Goal: Information Seeking & Learning: Learn about a topic

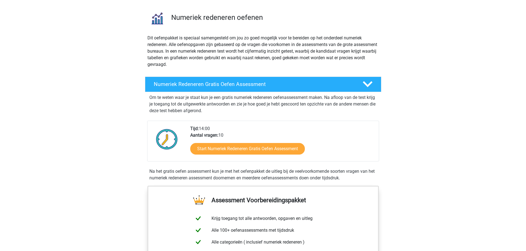
scroll to position [55, 0]
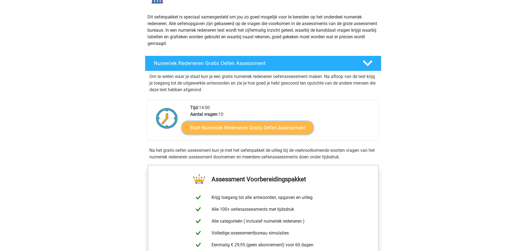
click at [227, 129] on link "Start Numeriek Redeneren Gratis Oefen Assessment" at bounding box center [248, 127] width 132 height 13
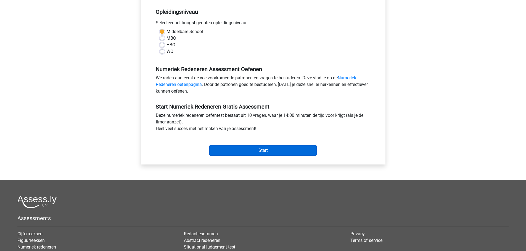
scroll to position [110, 0]
click at [245, 149] on input "Start" at bounding box center [262, 150] width 107 height 10
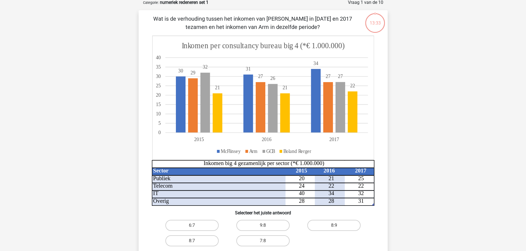
scroll to position [28, 0]
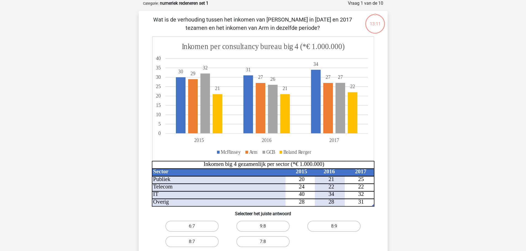
click at [305, 40] on icon at bounding box center [262, 99] width 221 height 124
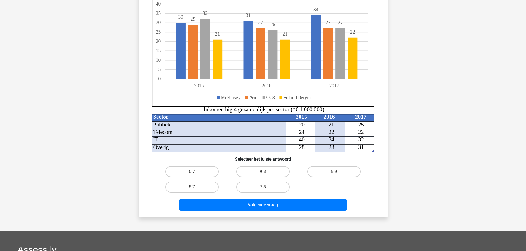
scroll to position [83, 0]
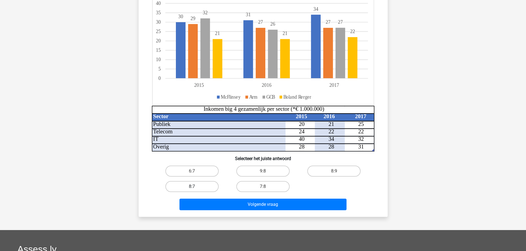
click at [172, 184] on label "8:7" at bounding box center [191, 186] width 53 height 11
click at [192, 187] on input "8:7" at bounding box center [194, 189] width 4 height 4
radio input "true"
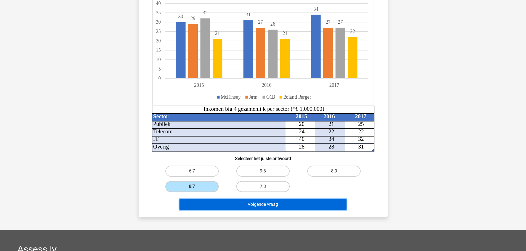
click at [247, 204] on button "Volgende vraag" at bounding box center [262, 205] width 167 height 12
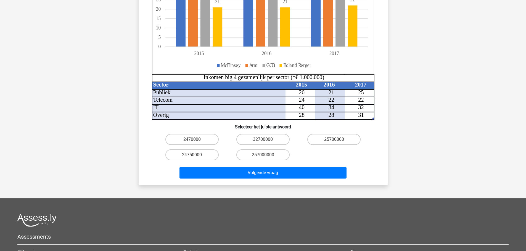
scroll to position [138, 0]
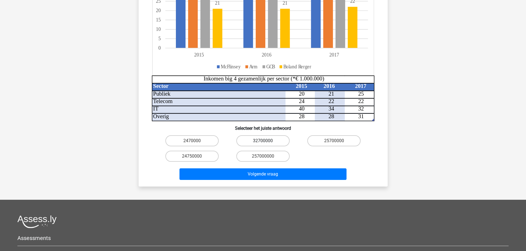
drag, startPoint x: 276, startPoint y: 137, endPoint x: 269, endPoint y: 133, distance: 7.9
click at [274, 136] on label "32700000" at bounding box center [262, 141] width 53 height 11
click at [266, 141] on input "32700000" at bounding box center [265, 143] width 4 height 4
radio input "true"
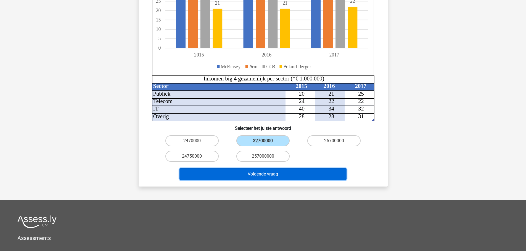
click at [292, 171] on button "Volgende vraag" at bounding box center [262, 175] width 167 height 12
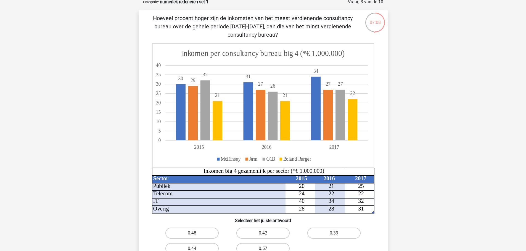
scroll to position [28, 0]
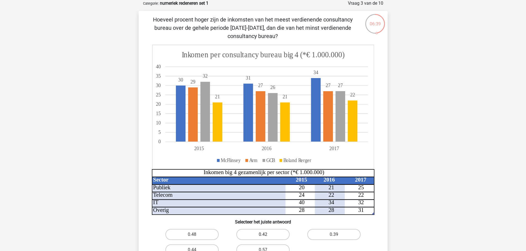
click at [261, 234] on label "0.42" at bounding box center [262, 234] width 53 height 11
click at [263, 235] on input "0.42" at bounding box center [265, 237] width 4 height 4
radio input "true"
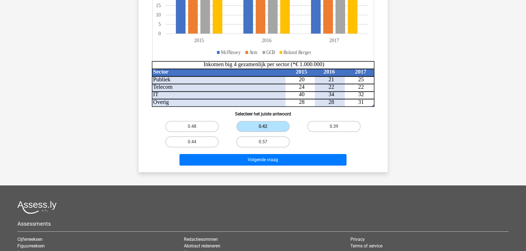
scroll to position [138, 0]
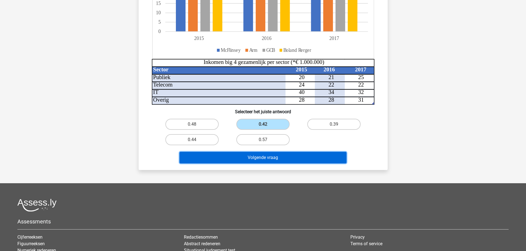
click at [337, 158] on button "Volgende vraag" at bounding box center [262, 158] width 167 height 12
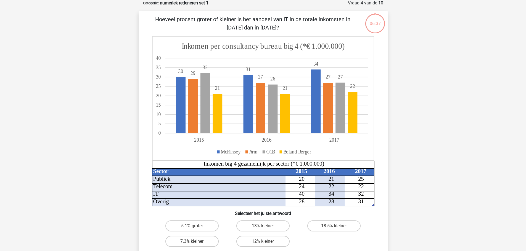
scroll to position [28, 0]
click at [271, 226] on label "13% kleiner" at bounding box center [262, 226] width 53 height 11
click at [266, 227] on input "13% kleiner" at bounding box center [265, 229] width 4 height 4
radio input "true"
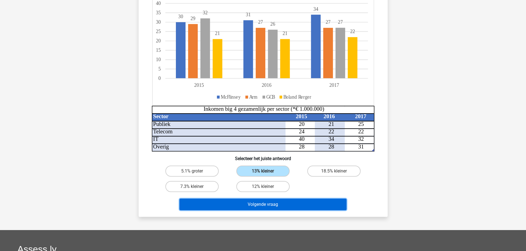
click at [296, 210] on button "Volgende vraag" at bounding box center [262, 205] width 167 height 12
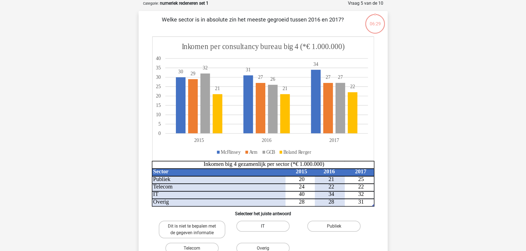
click at [261, 224] on label "IT" at bounding box center [262, 226] width 53 height 11
click at [263, 227] on input "IT" at bounding box center [265, 229] width 4 height 4
radio input "true"
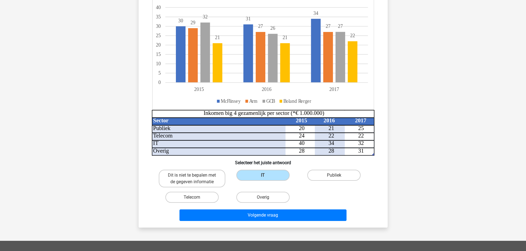
scroll to position [83, 0]
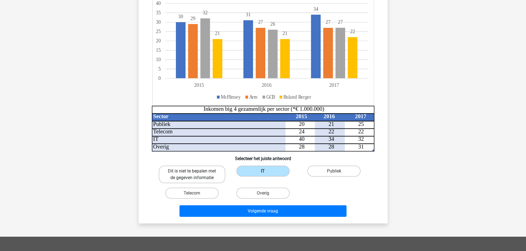
click at [186, 176] on label "Dit is niet te bepalen met de gegeven informatie" at bounding box center [192, 175] width 67 height 18
click at [192, 175] on input "Dit is niet te bepalen met de gegeven informatie" at bounding box center [194, 173] width 4 height 4
radio input "true"
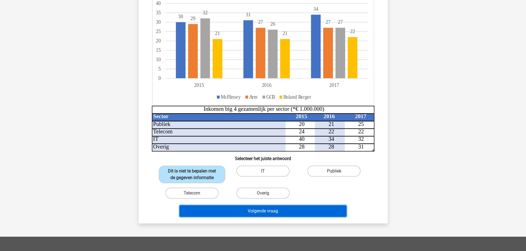
click at [243, 210] on button "Volgende vraag" at bounding box center [262, 212] width 167 height 12
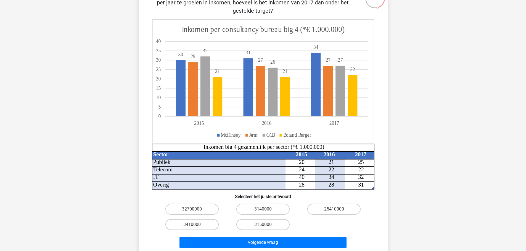
scroll to position [55, 0]
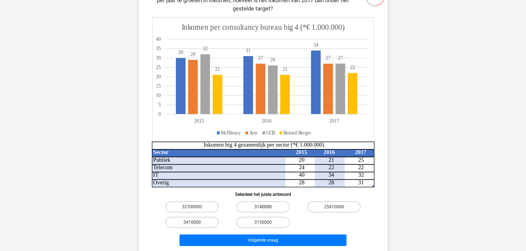
click at [255, 206] on label "3140000" at bounding box center [262, 207] width 53 height 11
click at [263, 207] on input "3140000" at bounding box center [265, 209] width 4 height 4
radio input "true"
click at [259, 234] on div "Volgende vraag" at bounding box center [262, 239] width 231 height 18
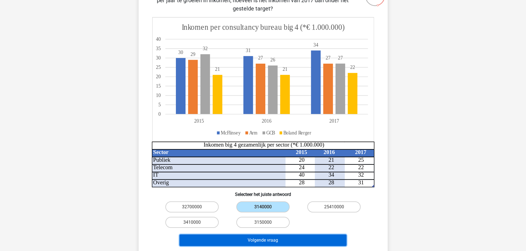
click at [258, 240] on button "Volgende vraag" at bounding box center [262, 241] width 167 height 12
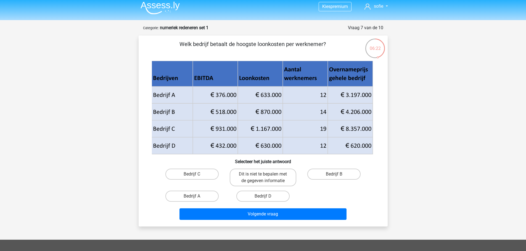
scroll to position [0, 0]
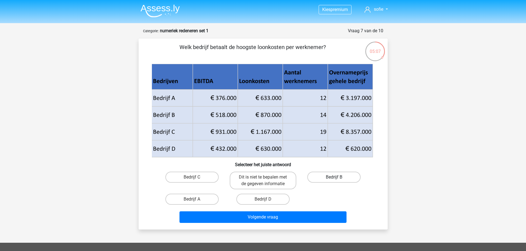
click at [333, 175] on label "Bedrijf B" at bounding box center [333, 177] width 53 height 11
click at [334, 177] on input "Bedrijf B" at bounding box center [336, 179] width 4 height 4
radio input "true"
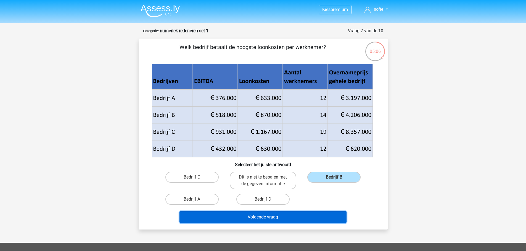
click at [300, 221] on button "Volgende vraag" at bounding box center [262, 218] width 167 height 12
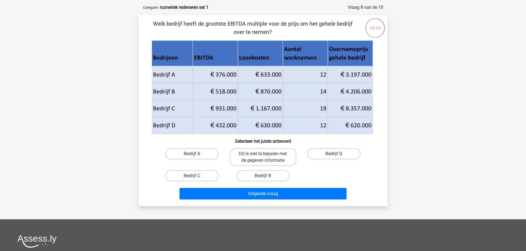
scroll to position [28, 0]
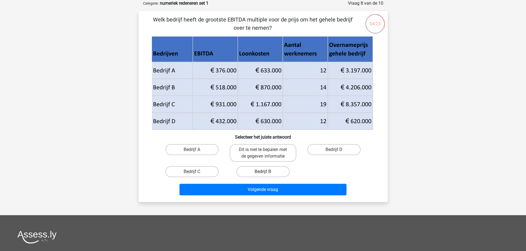
click at [264, 171] on label "Bedrijf B" at bounding box center [262, 171] width 53 height 11
click at [264, 172] on input "Bedrijf B" at bounding box center [265, 174] width 4 height 4
radio input "true"
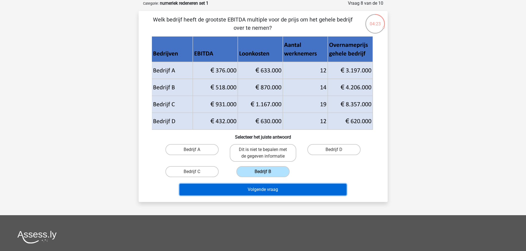
click at [265, 189] on button "Volgende vraag" at bounding box center [262, 190] width 167 height 12
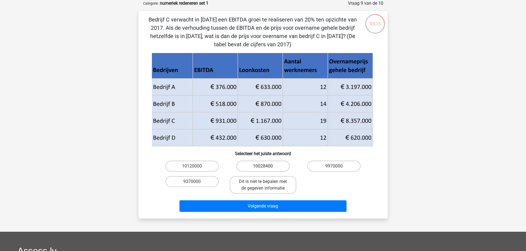
click at [261, 168] on label "10028400" at bounding box center [262, 166] width 53 height 11
click at [263, 168] on input "10028400" at bounding box center [265, 168] width 4 height 4
radio input "true"
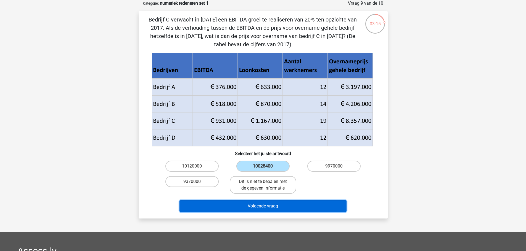
click at [299, 202] on button "Volgende vraag" at bounding box center [262, 207] width 167 height 12
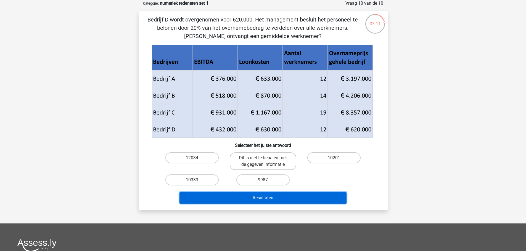
click at [271, 199] on button "Resultaten" at bounding box center [262, 198] width 167 height 12
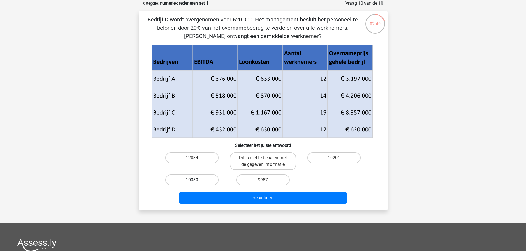
click at [197, 179] on label "10333" at bounding box center [191, 180] width 53 height 11
click at [195, 180] on input "10333" at bounding box center [194, 182] width 4 height 4
radio input "true"
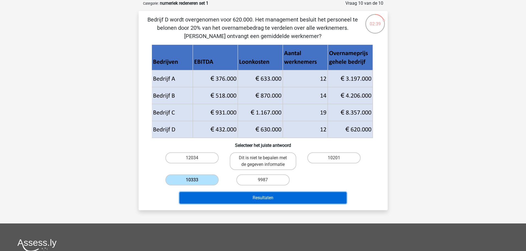
click at [274, 200] on button "Resultaten" at bounding box center [262, 198] width 167 height 12
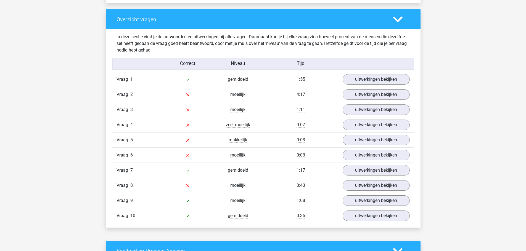
scroll to position [442, 0]
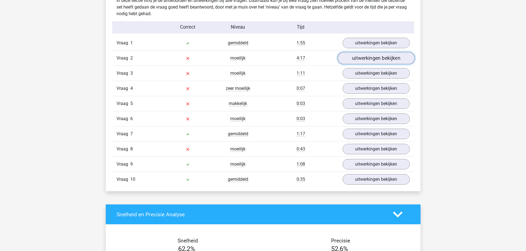
click at [375, 61] on link "uitwerkingen bekijken" at bounding box center [375, 58] width 77 height 12
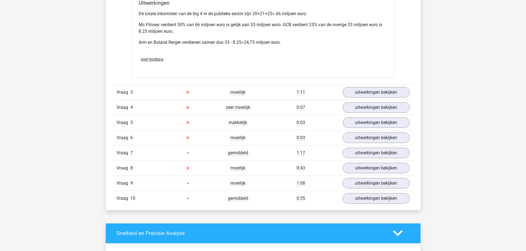
scroll to position [773, 0]
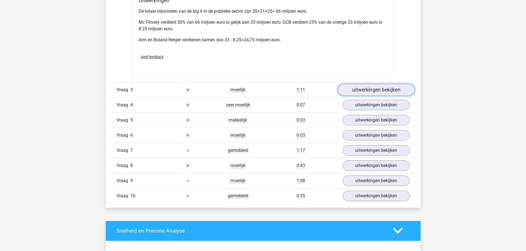
click at [373, 90] on link "uitwerkingen bekijken" at bounding box center [375, 90] width 77 height 12
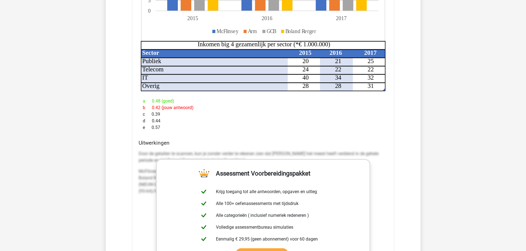
scroll to position [994, 0]
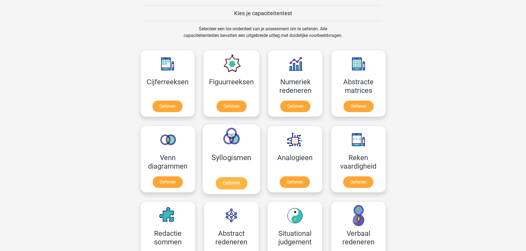
scroll to position [248, 0]
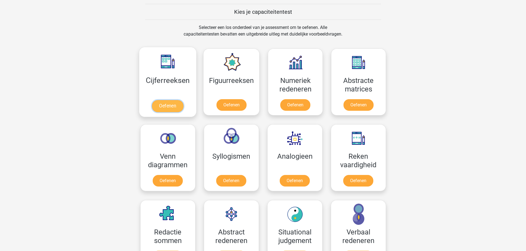
click at [176, 111] on link "Oefenen" at bounding box center [167, 106] width 31 height 12
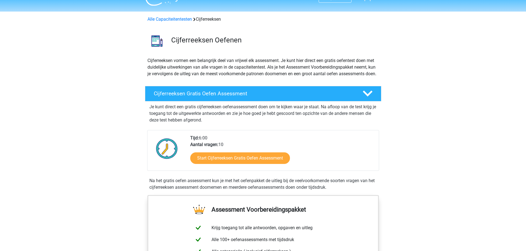
scroll to position [28, 0]
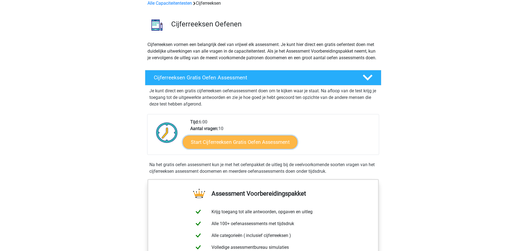
click at [239, 149] on link "Start Cijferreeksen Gratis Oefen Assessment" at bounding box center [240, 142] width 115 height 13
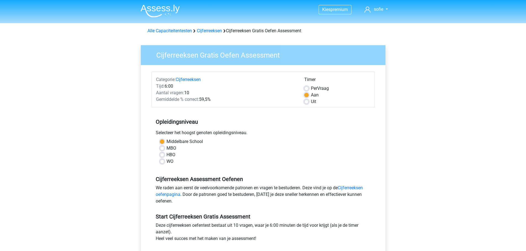
click at [166, 149] on label "MBO" at bounding box center [171, 148] width 10 height 7
click at [164, 149] on input "MBO" at bounding box center [162, 148] width 4 height 6
radio input "true"
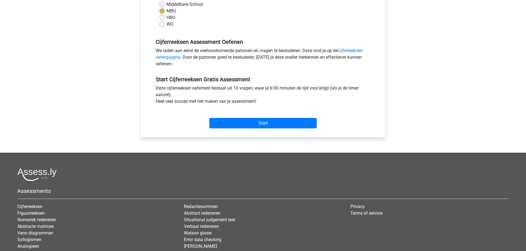
scroll to position [138, 0]
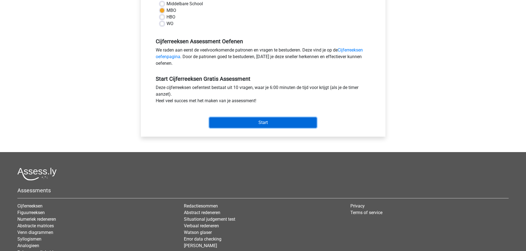
click at [266, 122] on input "Start" at bounding box center [262, 123] width 107 height 10
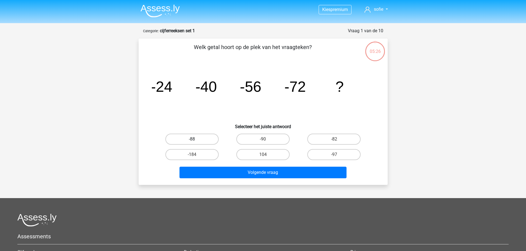
click at [190, 136] on label "-88" at bounding box center [191, 139] width 53 height 11
click at [192, 139] on input "-88" at bounding box center [194, 141] width 4 height 4
radio input "true"
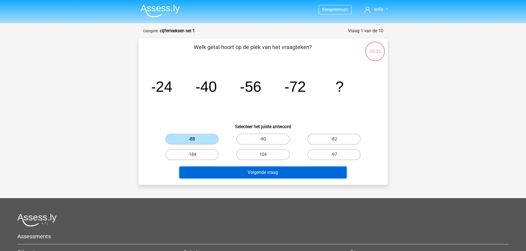
click at [257, 173] on button "Volgende vraag" at bounding box center [262, 173] width 167 height 12
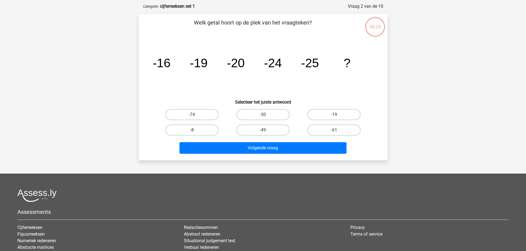
scroll to position [28, 0]
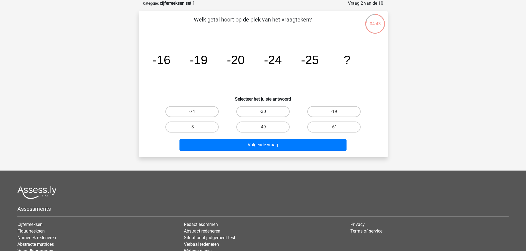
click at [264, 109] on label "-30" at bounding box center [262, 111] width 53 height 11
click at [264, 112] on input "-30" at bounding box center [265, 114] width 4 height 4
radio input "true"
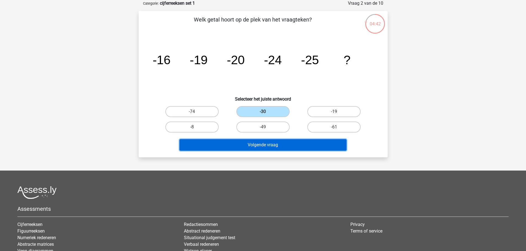
click at [271, 144] on button "Volgende vraag" at bounding box center [262, 145] width 167 height 12
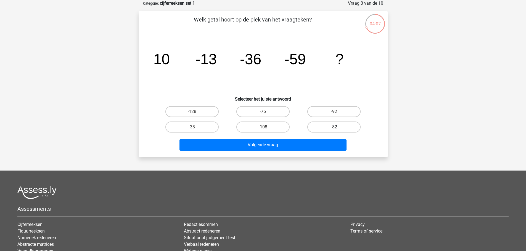
click at [332, 125] on label "-82" at bounding box center [333, 127] width 53 height 11
click at [334, 127] on input "-82" at bounding box center [336, 129] width 4 height 4
radio input "true"
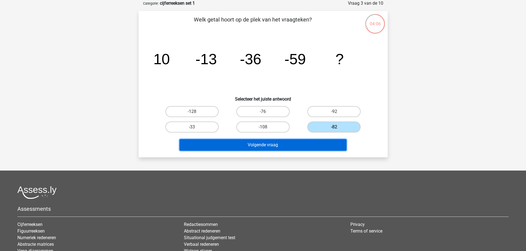
click at [287, 143] on button "Volgende vraag" at bounding box center [262, 145] width 167 height 12
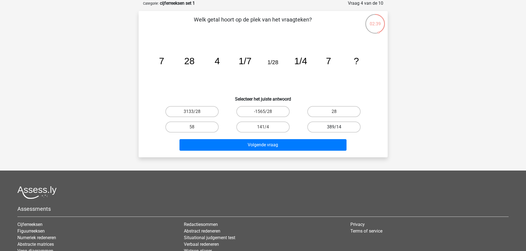
click at [333, 128] on label "389/14" at bounding box center [333, 127] width 53 height 11
click at [334, 128] on input "389/14" at bounding box center [336, 129] width 4 height 4
radio input "true"
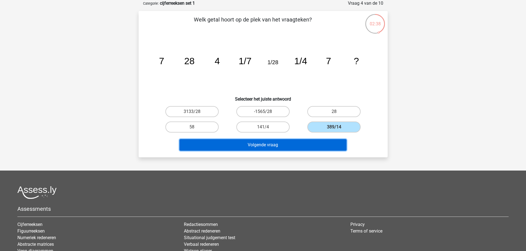
click at [293, 148] on button "Volgende vraag" at bounding box center [262, 145] width 167 height 12
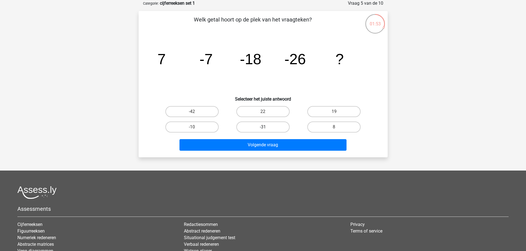
click at [256, 127] on label "-31" at bounding box center [262, 127] width 53 height 11
click at [263, 127] on input "-31" at bounding box center [265, 129] width 4 height 4
radio input "true"
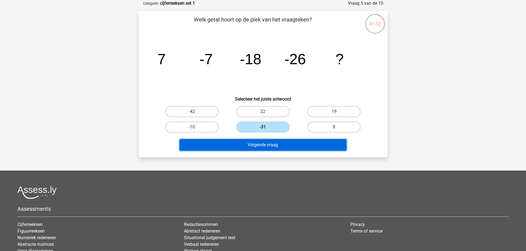
click at [258, 145] on button "Volgende vraag" at bounding box center [262, 145] width 167 height 12
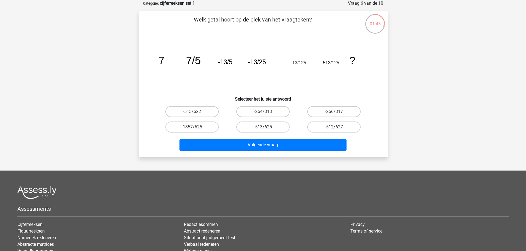
click at [259, 127] on label "-513/625" at bounding box center [262, 127] width 53 height 11
click at [263, 127] on input "-513/625" at bounding box center [265, 129] width 4 height 4
radio input "true"
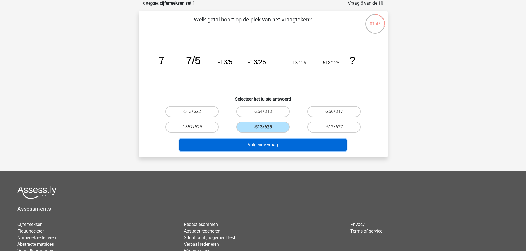
click at [261, 144] on button "Volgende vraag" at bounding box center [262, 145] width 167 height 12
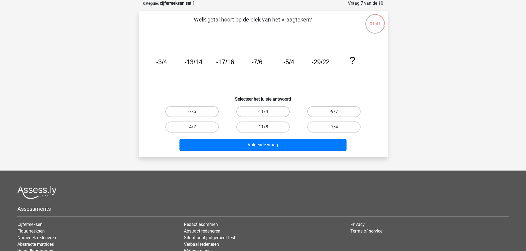
click at [258, 126] on label "-11/8" at bounding box center [262, 127] width 53 height 11
click at [263, 127] on input "-11/8" at bounding box center [265, 129] width 4 height 4
radio input "true"
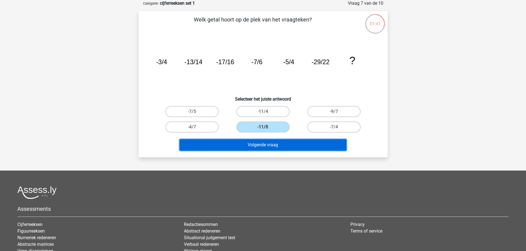
click at [248, 142] on button "Volgende vraag" at bounding box center [262, 145] width 167 height 12
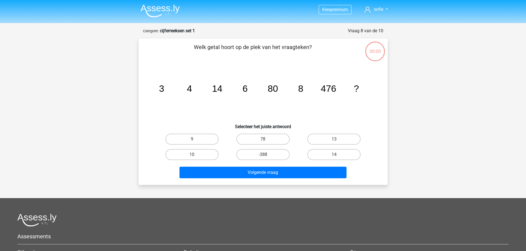
scroll to position [28, 0]
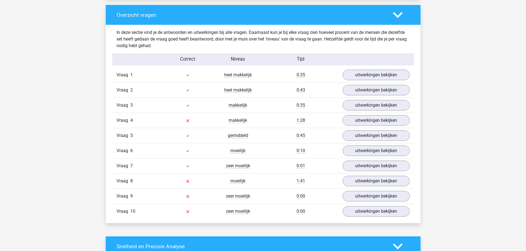
scroll to position [414, 0]
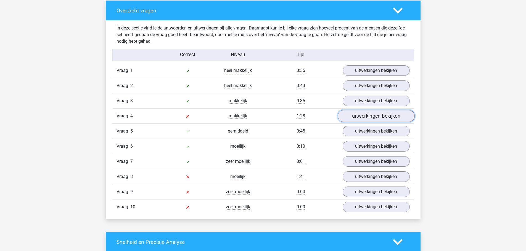
click at [364, 119] on link "uitwerkingen bekijken" at bounding box center [375, 116] width 77 height 12
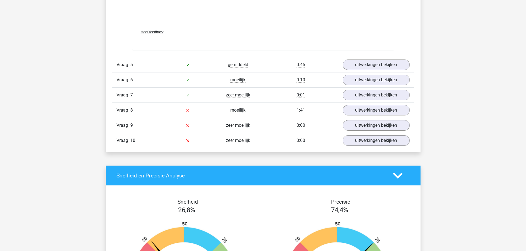
scroll to position [773, 0]
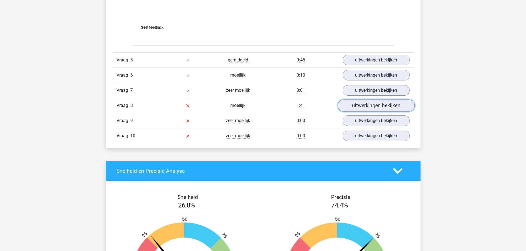
click at [368, 105] on link "uitwerkingen bekijken" at bounding box center [375, 106] width 77 height 12
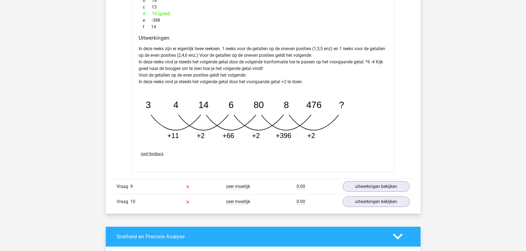
scroll to position [994, 0]
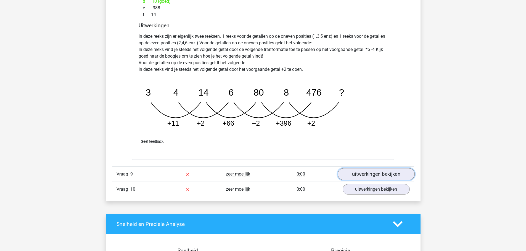
click at [383, 177] on link "uitwerkingen bekijken" at bounding box center [375, 174] width 77 height 12
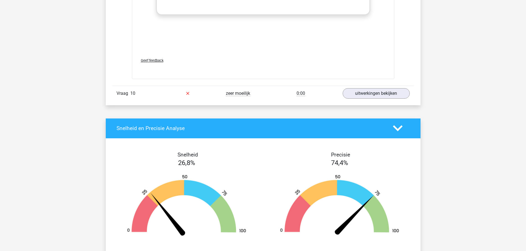
scroll to position [1408, 0]
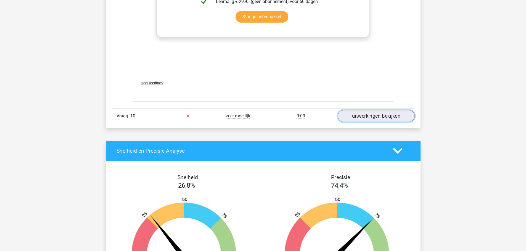
click at [366, 117] on link "uitwerkingen bekijken" at bounding box center [375, 116] width 77 height 12
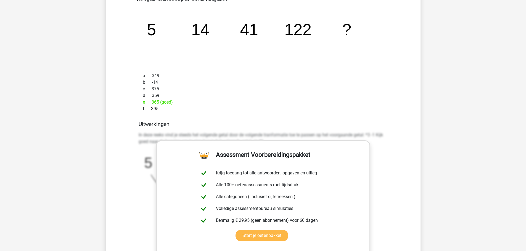
scroll to position [1518, 0]
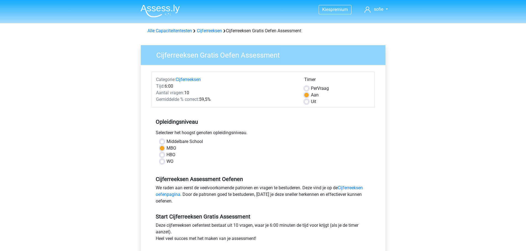
scroll to position [138, 0]
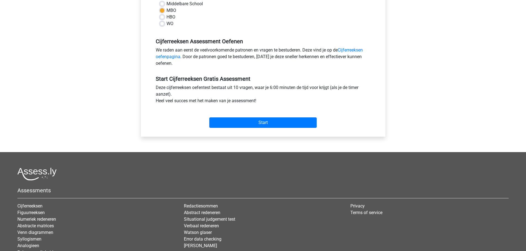
click at [166, 3] on label "Middelbare School" at bounding box center [184, 4] width 36 height 7
click at [163, 3] on input "Middelbare School" at bounding box center [162, 4] width 4 height 6
radio input "true"
click at [166, 17] on label "HBO" at bounding box center [170, 17] width 9 height 7
click at [163, 17] on input "HBO" at bounding box center [162, 17] width 4 height 6
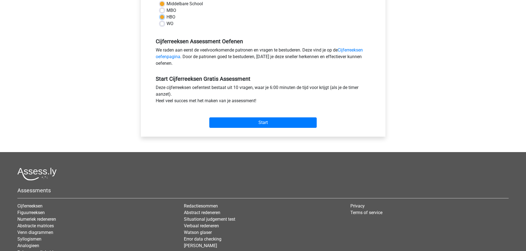
radio input "true"
click at [256, 123] on input "Start" at bounding box center [262, 123] width 107 height 10
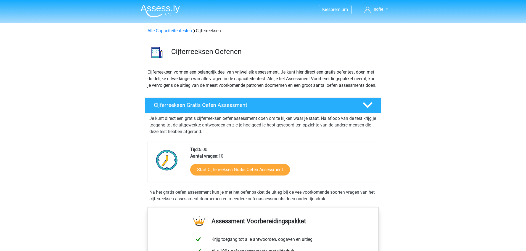
scroll to position [28, 0]
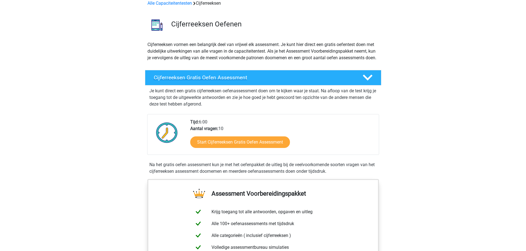
click at [199, 81] on h4 "Cijferreeksen Gratis Oefen Assessment" at bounding box center [254, 78] width 200 height 6
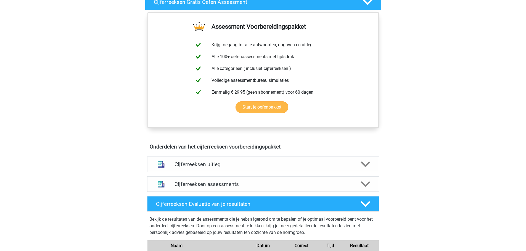
scroll to position [166, 0]
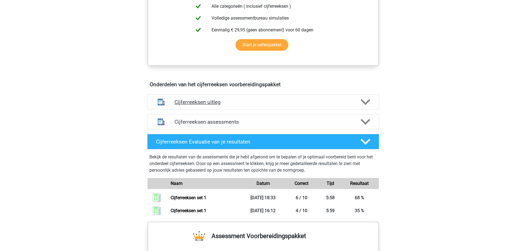
click at [208, 105] on h4 "Cijferreeksen uitleg" at bounding box center [262, 102] width 177 height 6
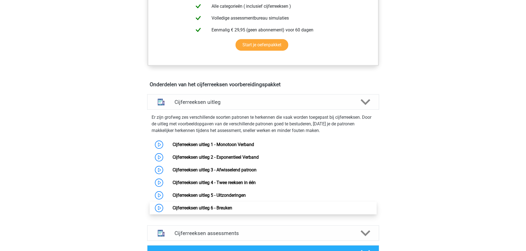
click at [194, 211] on link "Cijferreeksen uitleg 6 - Breuken" at bounding box center [203, 208] width 60 height 5
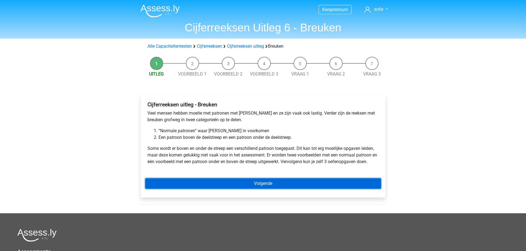
click at [263, 185] on link "Volgende" at bounding box center [263, 184] width 236 height 10
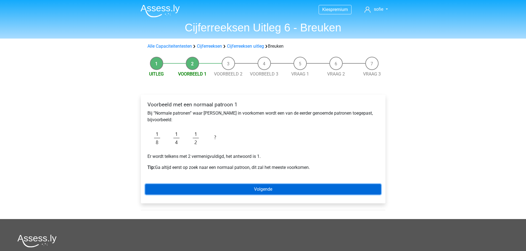
click at [234, 192] on link "Volgende" at bounding box center [263, 189] width 236 height 10
